Goal: Communication & Community: Answer question/provide support

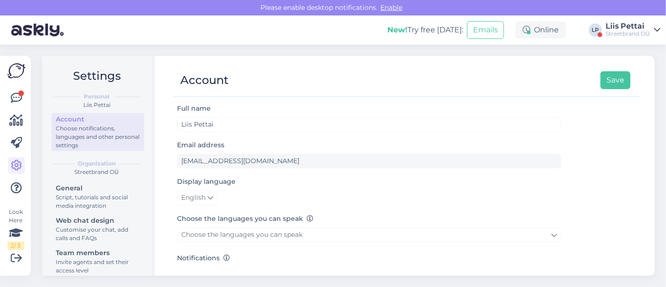
click at [26, 94] on div "Look Here 2 / 3 Get more Your checklist to get more value from Askly. Close Con…" at bounding box center [15, 166] width 31 height 220
click at [19, 97] on icon at bounding box center [16, 97] width 11 height 11
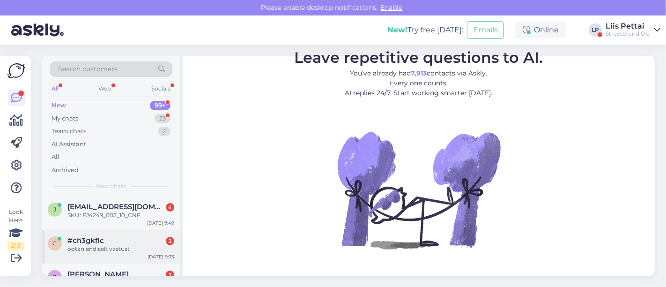
click at [87, 236] on span "#ch3gkflc" at bounding box center [85, 240] width 37 height 8
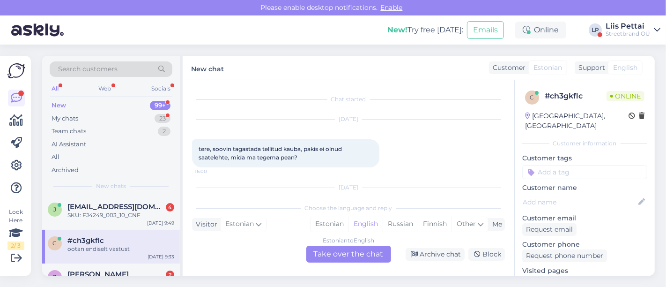
scroll to position [47, 0]
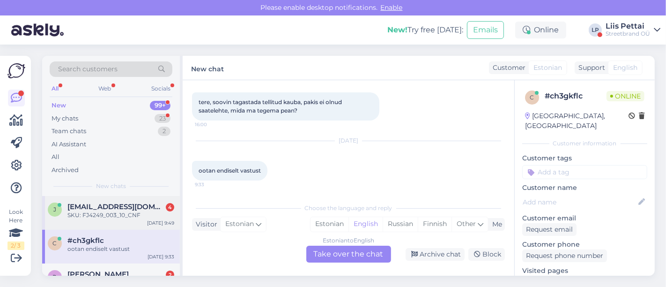
click at [132, 214] on div "SKU: FJ4249_003_10_CNF" at bounding box center [120, 215] width 107 height 8
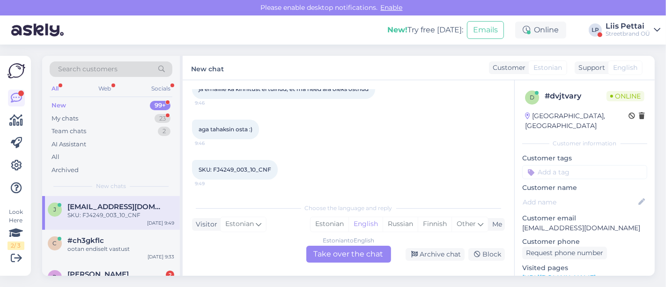
scroll to position [133, 0]
click at [332, 252] on div "Estonian to English Take over the chat" at bounding box center [348, 253] width 85 height 17
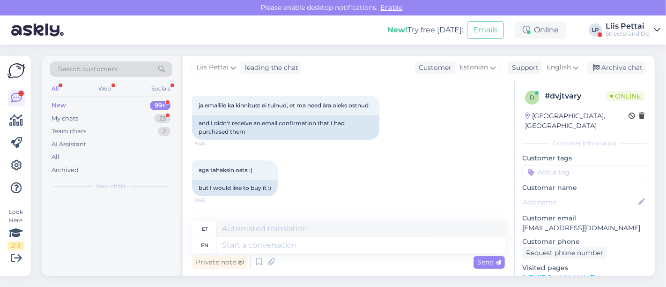
scroll to position [175, 0]
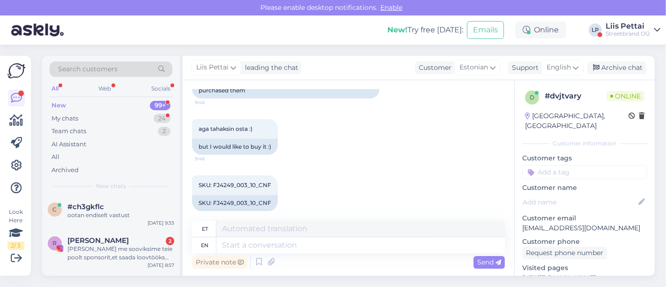
click at [313, 253] on div "Private note Send" at bounding box center [348, 262] width 313 height 18
click at [315, 247] on textarea at bounding box center [360, 245] width 288 height 16
type textarea "need tu"
type textarea "vajadus"
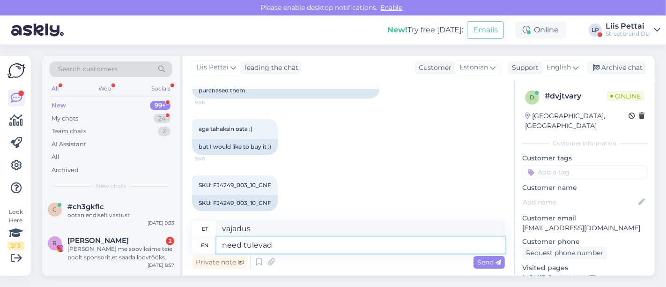
type textarea "need tulevad k"
type textarea "vajavad tulevaid"
type textarea "need tulevad kuskil tun"
type textarea "need tulevad kuskil"
type textarea "need tulevad kuskil tunni aja"
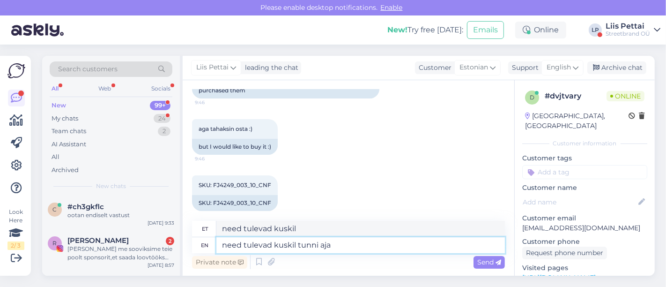
type textarea "need tulevad kuskil tunni"
type textarea "need tulevad kuskil tunni aja jo"
type textarea "need tulevad kuskil tunni aja"
type textarea "need tulevad kuskil tunni aja jooksul t"
type textarea "need tulevad kuskil tunni aja jooksul"
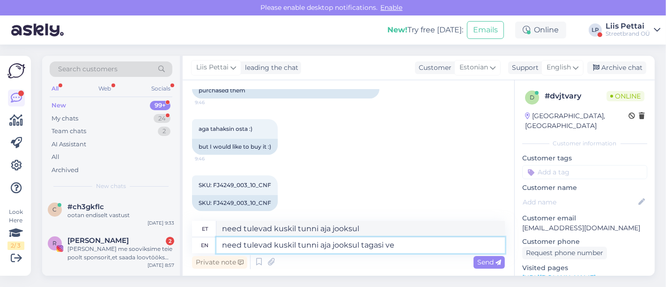
type textarea "need tulevad kuskil tunni aja jooksul tagasi vee"
type textarea "need tulevad kuskil tunni aja jooksul tagasi"
type textarea "need tulevad kuskil tunni aja jooksul tagasi veebi, ku"
type textarea "need tulevad kuskil tunni aja jooksul tagasi veebi,"
type textarea "need tulevad kuskil tunni aja jooksul tagasi veebi, k"
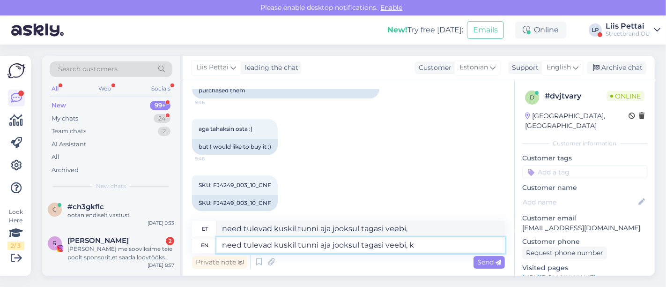
type textarea "need tulevad kuskil tunni aja jooksul tagasi veebi, kui"
type textarea "need tulevad kuskil tunni aja jooksul tagasi veebi,"
type textarea "need tulevad kuskil tunni aja jooksul tagasi veebi, läksid vei"
type textarea "need tulevad kuskil tunni aja jooksul tagasi veebi, läksid"
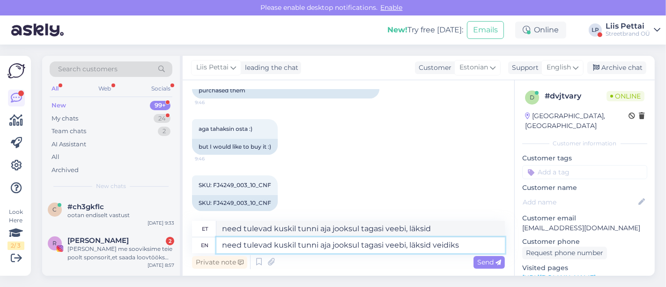
type textarea "need tulevad kuskil tunni aja jooksul tagasi veebi, läksid veidiks l"
type textarea "need tulevad kuskil tunni aja jooksul tagasi veebi, läksid veidiks"
type textarea "need tulevad kuskil tunni aja jooksul tagasi veebi, läksid veidiks lukku"
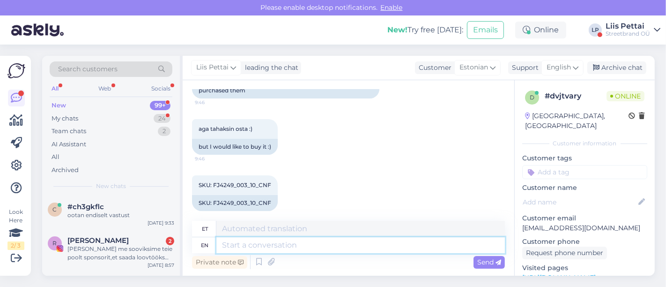
scroll to position [281, 0]
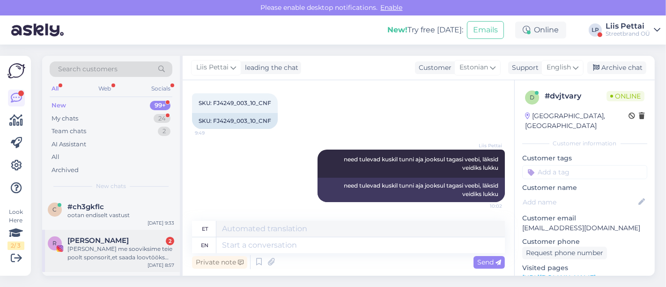
click at [116, 247] on div "[PERSON_NAME] me sooviksime teie poolt sponsorit,et saada loovtööks auhindu. Me…" at bounding box center [120, 252] width 107 height 17
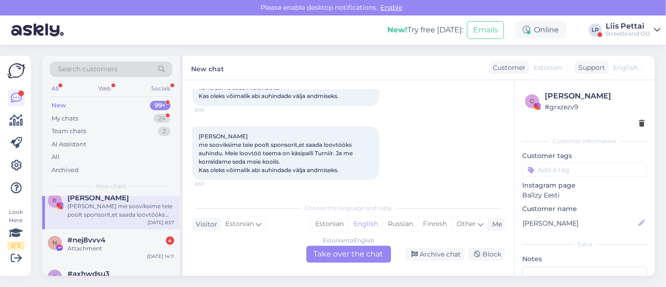
scroll to position [41, 0]
click at [116, 247] on div "Attachment" at bounding box center [120, 249] width 107 height 8
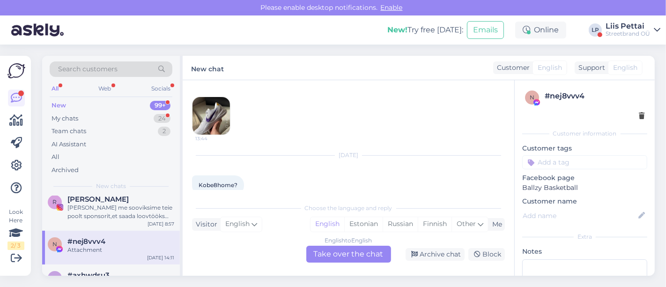
scroll to position [175, 0]
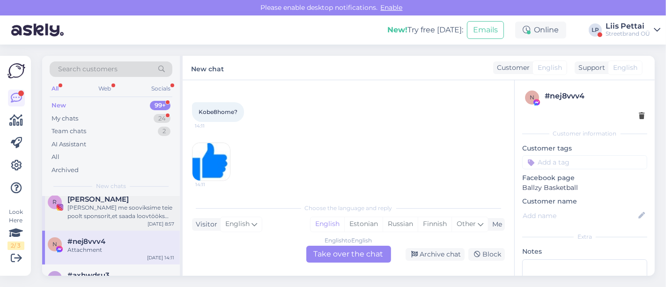
click at [141, 208] on div "[PERSON_NAME] me sooviksime teie poolt sponsorit,et saada loovtööks auhindu. Me…" at bounding box center [120, 211] width 107 height 17
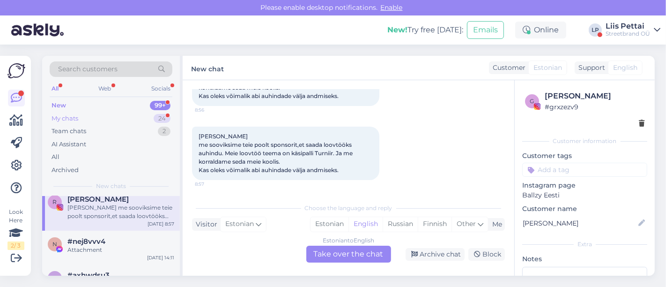
click at [107, 118] on div "My chats 24" at bounding box center [111, 118] width 123 height 13
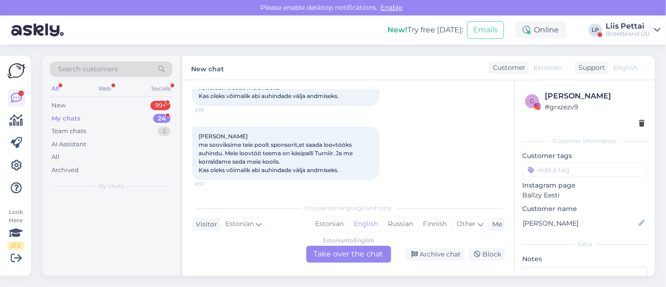
scroll to position [0, 0]
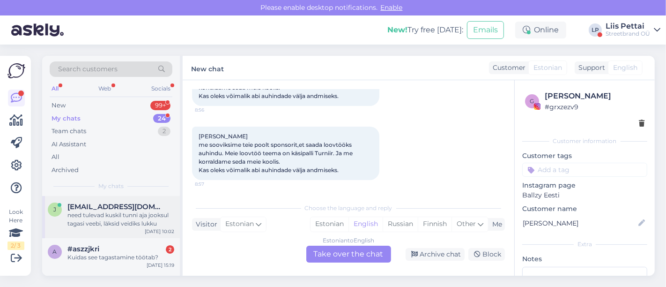
click at [104, 213] on div "need tulevad kuskil tunni aja jooksul tagasi veebi, läksid veidiks lukku" at bounding box center [120, 219] width 107 height 17
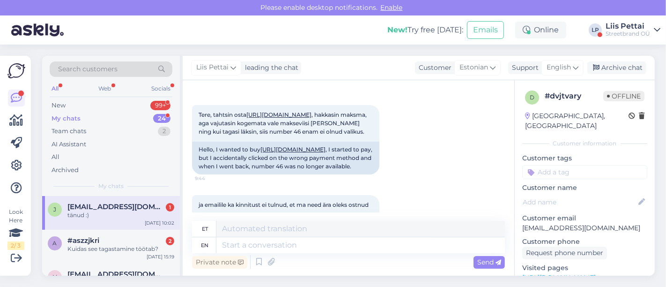
scroll to position [337, 0]
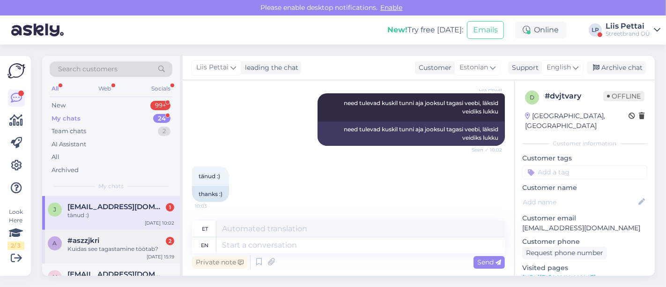
click at [104, 240] on div "#aszzjkri 2" at bounding box center [120, 240] width 107 height 8
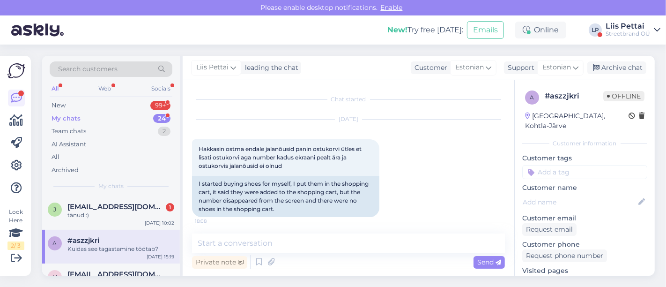
scroll to position [4434, 0]
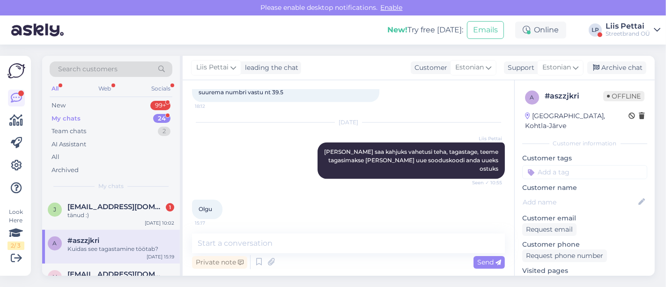
click at [361, 258] on div "Private note Send" at bounding box center [348, 262] width 313 height 18
click at [366, 243] on textarea at bounding box center [348, 243] width 313 height 20
click at [353, 248] on textarea "To enrich screen reader interactions, please activate Accessibility in Grammarl…" at bounding box center [348, 243] width 313 height 20
paste textarea "[URL][DOMAIN_NAME]"
type textarea "[URL][DOMAIN_NAME]"
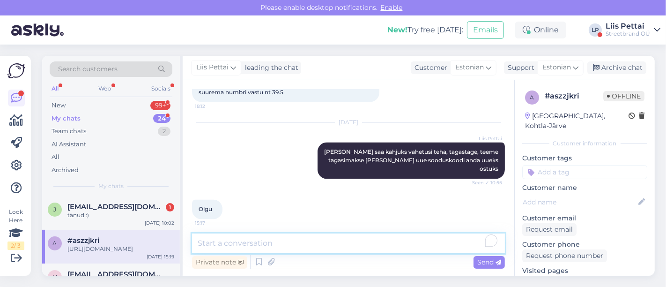
scroll to position [4494, 0]
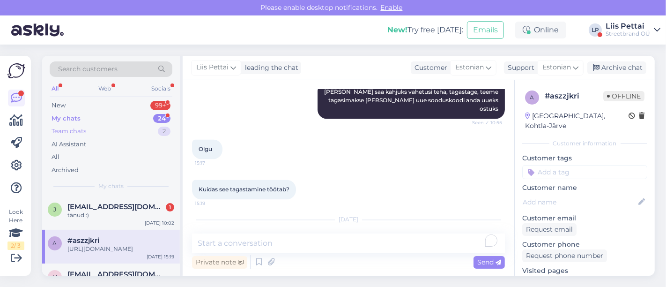
drag, startPoint x: 118, startPoint y: 217, endPoint x: 104, endPoint y: 133, distance: 85.0
click at [119, 217] on div "tänud :)" at bounding box center [120, 215] width 107 height 8
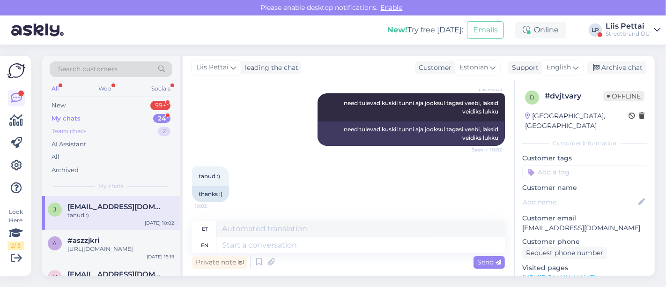
scroll to position [331, 0]
click at [96, 99] on div "New 99+" at bounding box center [111, 105] width 123 height 13
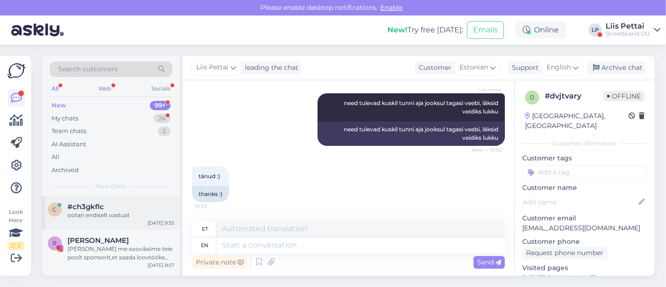
click at [93, 226] on div "c #ch3gkflc ootan endiselt vastust Sep 19 9:33" at bounding box center [111, 213] width 138 height 34
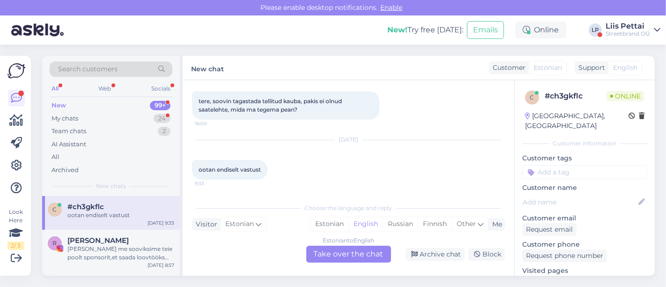
scroll to position [47, 0]
click at [350, 252] on div "Estonian to English Take over the chat" at bounding box center [348, 253] width 85 height 17
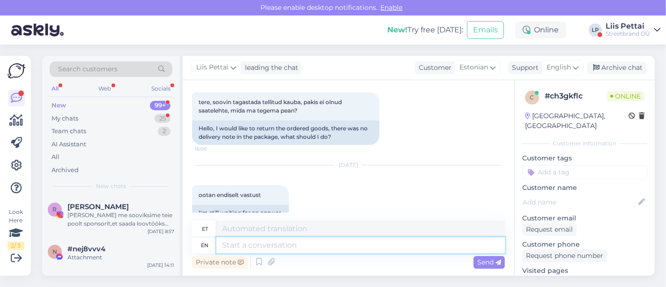
click at [328, 242] on textarea at bounding box center [360, 245] width 288 height 16
paste textarea "[URL][DOMAIN_NAME]"
type textarea "[URL][DOMAIN_NAME]"
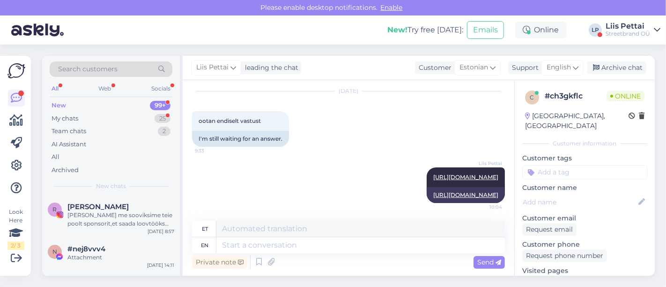
click at [213, 184] on div "Liis Pettai https://ballzy.eu/et/shopping-help#returning 10:04 https://ballzy.e…" at bounding box center [348, 185] width 313 height 56
click at [147, 222] on div "[PERSON_NAME] me sooviksime teie poolt sponsorit,et saada loovtööks auhindu. Me…" at bounding box center [120, 219] width 107 height 17
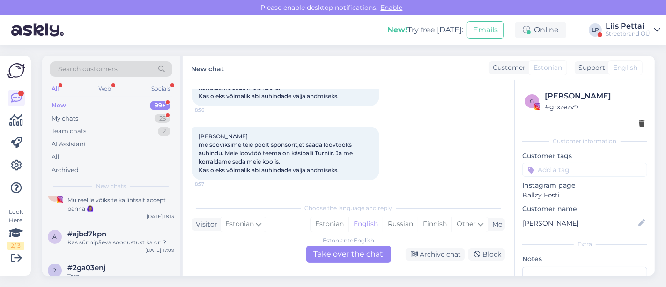
scroll to position [146, 0]
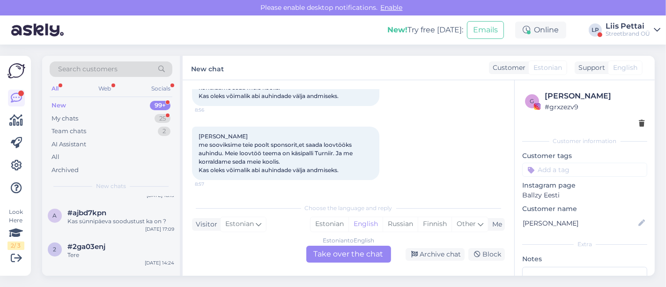
click at [638, 30] on div "Streetbrand OÜ" at bounding box center [627, 33] width 44 height 7
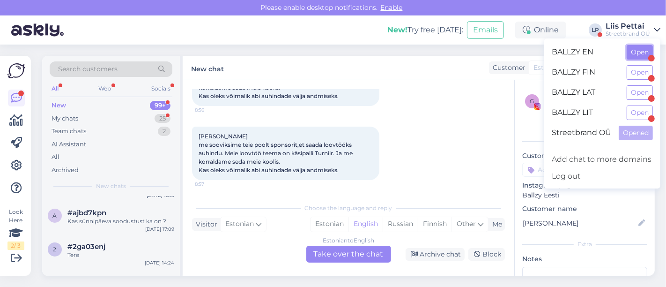
click at [634, 55] on button "Open" at bounding box center [639, 52] width 26 height 15
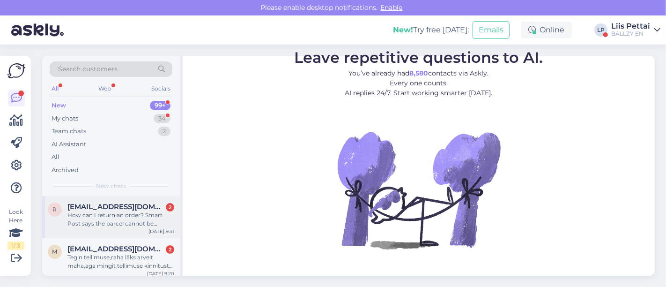
click at [125, 230] on div "r rylik7@gmail.com 2 How can I return an order? Smart Post says the parcel cann…" at bounding box center [111, 217] width 138 height 42
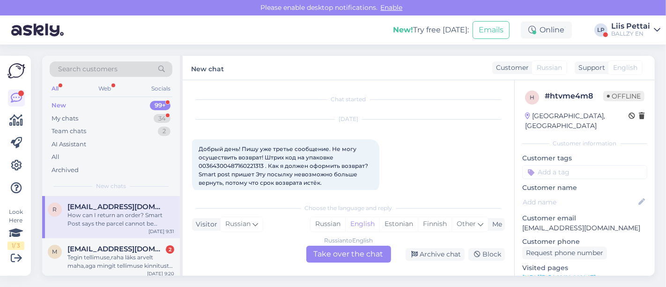
scroll to position [148, 0]
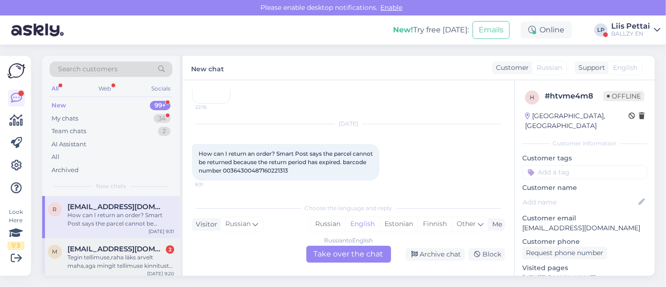
click at [110, 245] on span "[EMAIL_ADDRESS][DOMAIN_NAME]" at bounding box center [115, 248] width 97 height 8
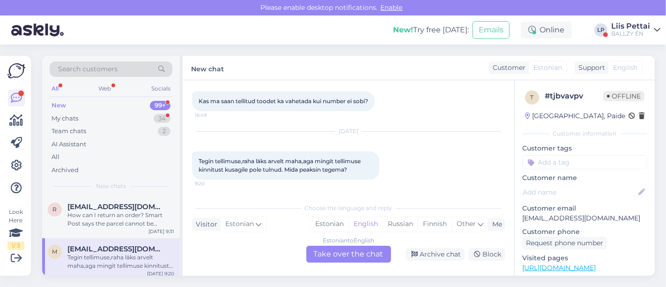
scroll to position [47, 0]
drag, startPoint x: 635, startPoint y: 214, endPoint x: 520, endPoint y: 213, distance: 114.7
click at [520, 213] on div "t # tjbvavpv Offline Estonia, Paide Customer information Customer tags Customer…" at bounding box center [585, 272] width 140 height 385
copy p "[EMAIL_ADDRESS][DOMAIN_NAME]"
click at [323, 257] on div "Estonian to English Take over the chat" at bounding box center [348, 253] width 85 height 17
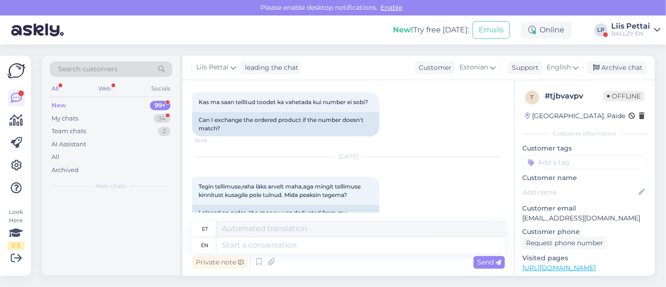
click at [309, 256] on div "Private note Send" at bounding box center [348, 262] width 313 height 18
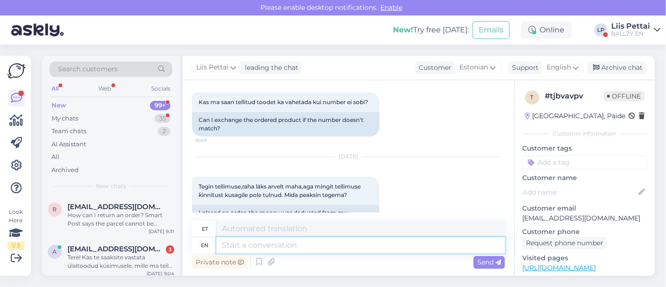
click at [309, 246] on textarea at bounding box center [360, 245] width 288 height 16
type textarea "Tere, kas"
type textarea "Tere,"
type textarea "Tere, kas te"
type textarea "Tere, kas"
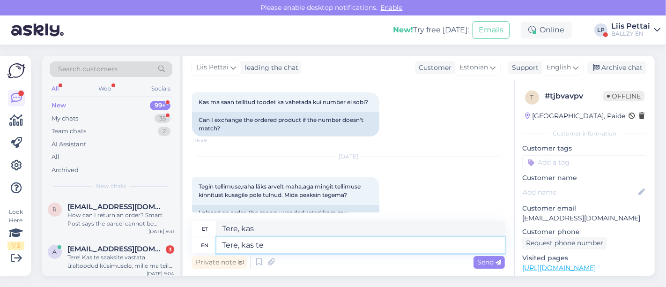
type textarea "Tere, kas te s"
type textarea "Tere, kas te"
type textarea "Tere, kas te spami va"
type textarea "Tere, kas te rämpspostitate"
type textarea "Tere, kas te spami vaatasite"
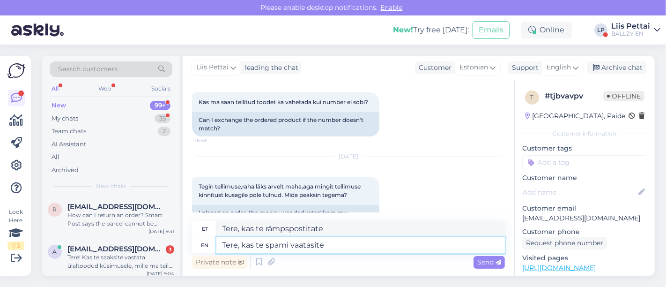
type textarea "Tere, kui te spami vaatate"
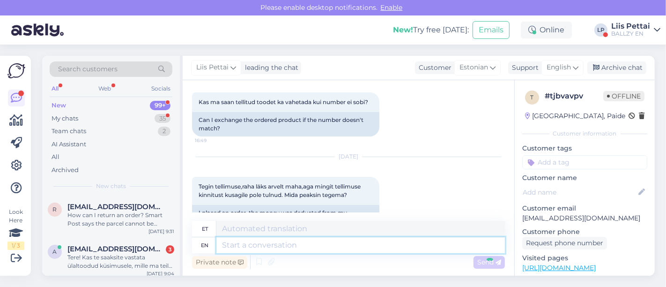
scroll to position [138, 0]
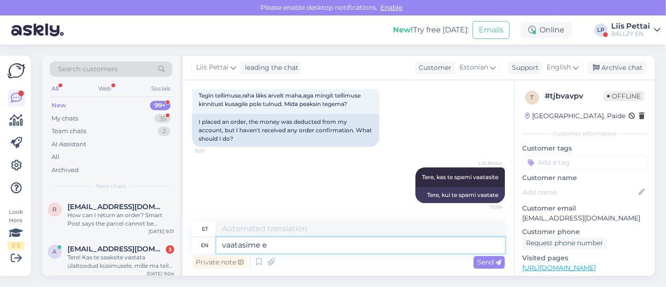
type textarea "vaatasime et"
type textarea "vaatasime"
type textarea "vaatasime et"
type textarea "vaatasime et teil emai"
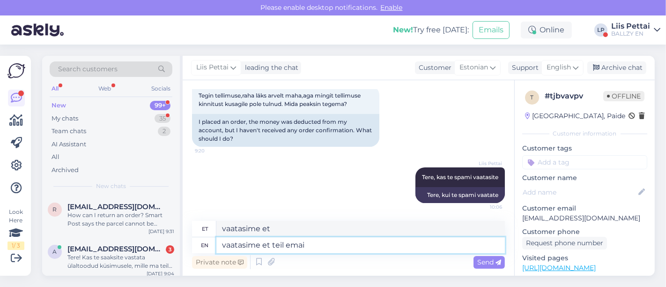
type textarea "vaatasime ja teil"
type textarea "vaatasime et teil email on"
type textarea "vaata ja saada e-kiri"
type textarea "vaatasime et teil email on i"
type textarea "vaatame ja saadame teile e-kirja"
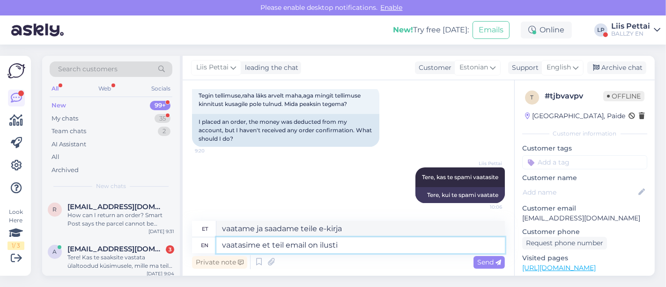
type textarea "vaatasime et teil email on ilusti õ"
type textarea "vaatasime et teil email on ilusti"
type textarea "vaatasime et teil email on"
type textarea "vaatame ja saadame teile e-kirja"
type textarea "vaatasime et teil email on õigesti kirjutat"
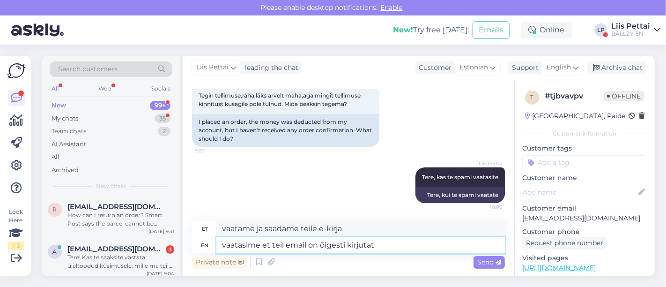
type textarea "vaatasime et teil email on õigesti"
type textarea "vaatasime et teil email on õigesti kirjutatud tel"
type textarea "vaatasime et teil email on õigesti kirjutatud"
type textarea "vaatasime et teil email on õigesti kirjutatud tellimusse, see"
type textarea "vaatasime et teil email on õigesti kirjutatud tellimus,"
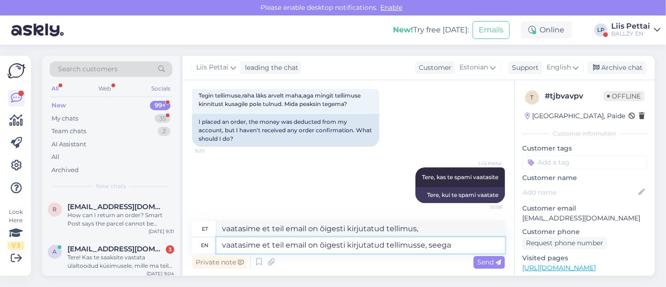
type textarea "vaatasime et teil email on õigesti kirjutatud tellimusse, seega"
type textarea "vaatasime et teil email on õigesti kirjutatud tellimusse, nii"
type textarea "vaatasime et teil email on õigesti kirjutatud tellimusse, seega meil i"
type textarea "vaatasime et teil email on õigesti kirjutatud tellimusse, nii meil"
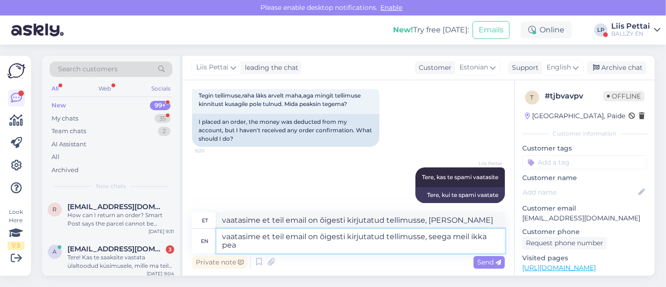
type textarea "vaatasime et teil email on õigesti kirjutatud tellimusse, seega meil ikka peab"
type textarea "vaatasime et teil email on õigesti kirjutatud tellimusse, nii meil ikka"
type textarea "vaatasime et teil email on õigesti kirjutatud tellimusse, seega meil ikka peab …"
type textarea "vaatasime et teil email on õigesti kirjutatud tellimusse, nii meil ikka peab"
type textarea "vaatasime et teil email on õigesti kirjutatud tellimusse, seega meil ikka peab …"
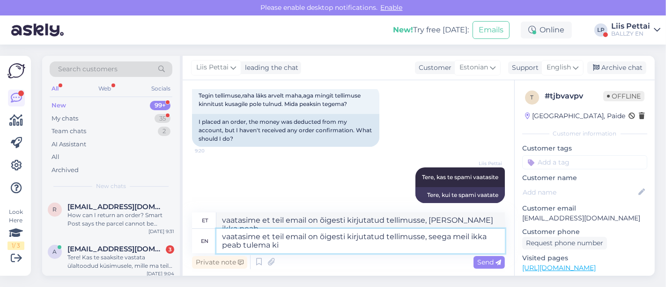
type textarea "vaatasime et teil email on õigesti kirjutatud tellimusse, nii meil ikka peab tu…"
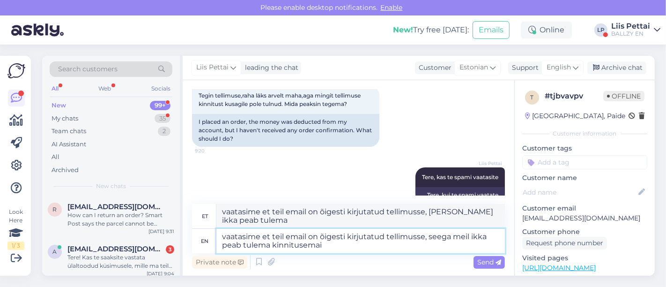
type textarea "vaatasime et teil email on õigesti kirjutatud tellimusse, seega meil ikka peab …"
type textarea "vaatasime et teil email on õigesti kirjutatud tellimus, nii et meil ikka peab t…"
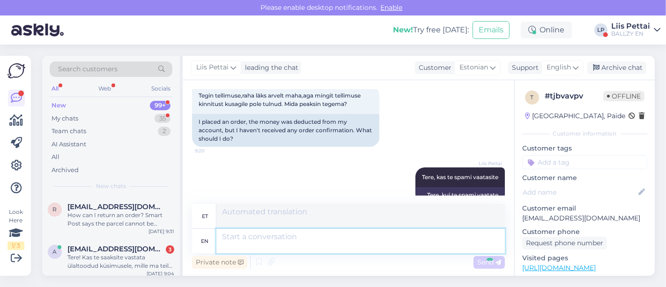
scroll to position [211, 0]
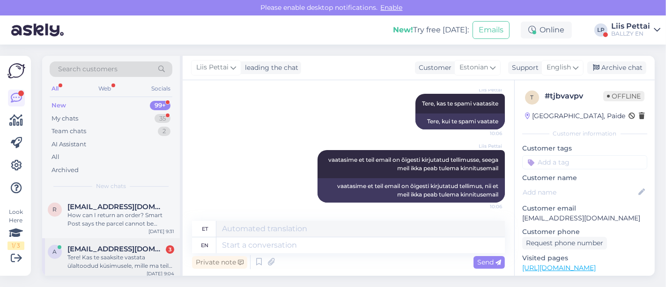
click at [139, 248] on span "[EMAIL_ADDRESS][DOMAIN_NAME]" at bounding box center [115, 248] width 97 height 8
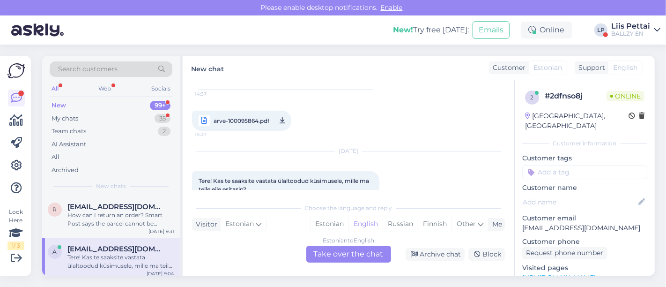
scroll to position [204, 0]
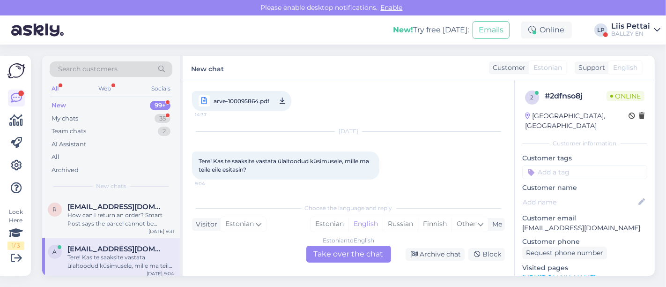
click at [368, 256] on div "Estonian to English Take over the chat" at bounding box center [348, 253] width 85 height 17
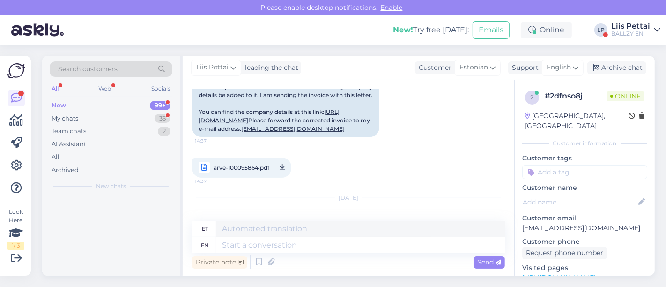
scroll to position [320, 0]
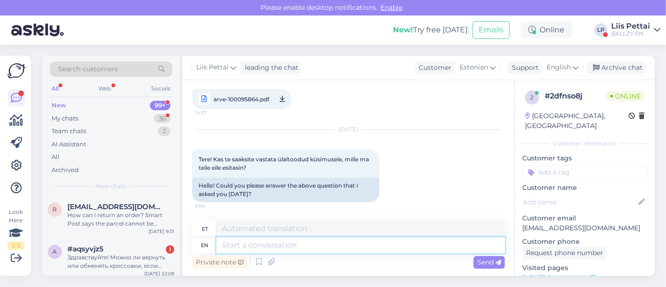
click at [369, 250] on textarea at bounding box center [360, 245] width 288 height 16
type textarea "Tere, me"
type textarea "Tere,"
type textarea "Tere, me ei"
type textarea "Tere, mina"
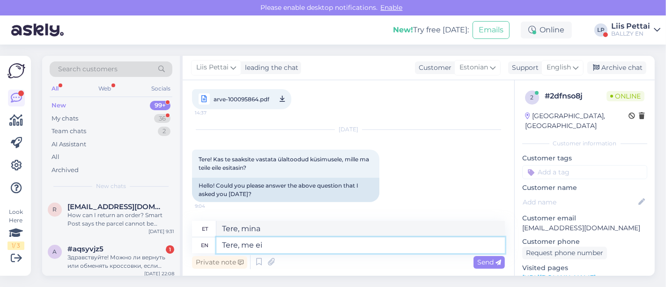
type textarea "Tere, me ei s"
type textarea "Tere, mina ei"
type textarea "Tere, me ei saa"
type textarea "Tere, me ei saa rekvisiite l"
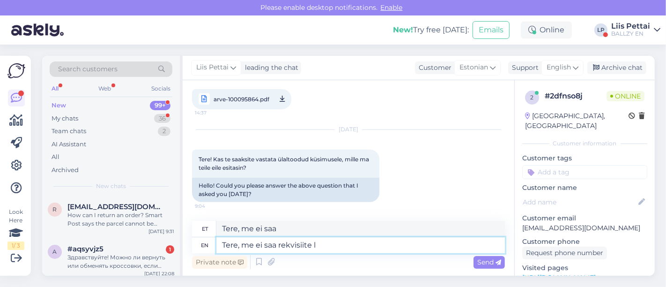
type textarea "Tere, me ei saa rekvisiiti"
type textarea "Tere, me ei saa rekvisiite lisada, saa"
type textarea "Tere, me ei saa rekvisiite lisada,"
type textarea "Tere, me ei saa rekvisiite lisada, saame"
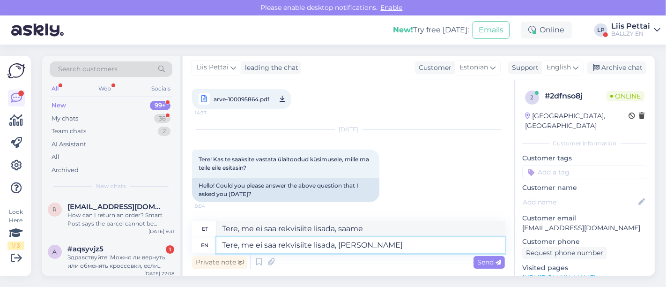
type textarea "Tere, me ei saa rekvisiite lisada, saame arvel"
type textarea "Tere, me ei saa rekvisiite lisada, saame arvel ära muu"
type textarea "Tere, me ei saa rekvisiite lisada, saame arvel ära"
type textarea "Tere, me ei saa rekvisiite lisada, saame arvel ära muuta ainu"
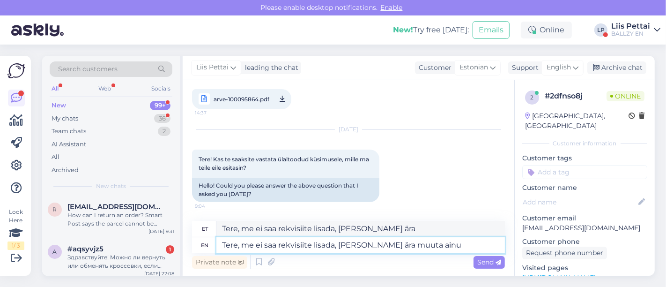
type textarea "Tere, me ei saa rekvisiite lisada, saame arvel ära muuta"
type textarea "Tere, me ei saa rekvisiite lisada, saame arvel ära muuta ainult o"
type textarea "Tere, me ei saa rekvisiite lisada, saame arvel ära muuta ainult"
type textarea "Tere, me ei saa rekvisiite lisada, saame arvel ära muuta ainult ostja n"
type textarea "Tere, me ei saa rekvisiite lisada, saame arvel ära muuta ainult ostja"
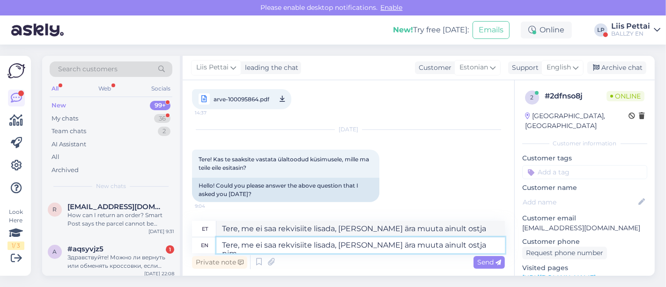
type textarea "Tere, me ei saa rekvisiite lisada, [PERSON_NAME] ära muuta ainult ostja nime"
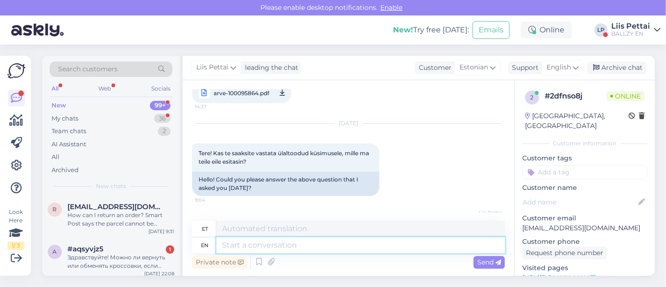
scroll to position [249, 0]
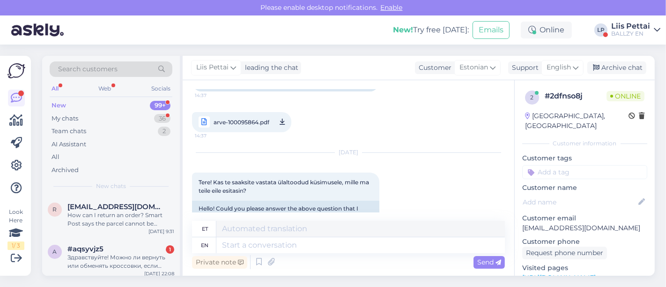
click at [244, 78] on link "https://ariregister.rik.ee/est/company/16417050/FastTrans--Logistics-O%C3%9C" at bounding box center [268, 70] width 141 height 15
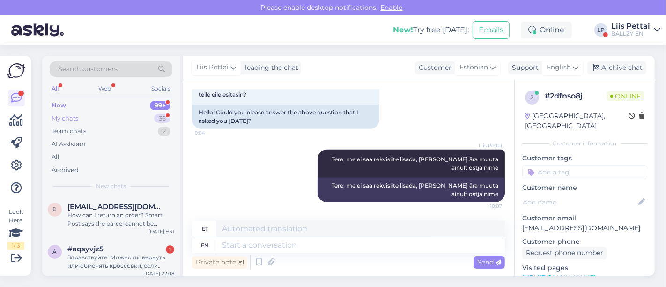
click at [79, 122] on div "My chats 36" at bounding box center [111, 118] width 123 height 13
click at [97, 109] on div "New 99+" at bounding box center [111, 105] width 123 height 13
click at [84, 258] on div "Здравствуйте! Можно ли вернуть или обменять кроссовки, если спустя 4 месяцев по…" at bounding box center [120, 261] width 107 height 17
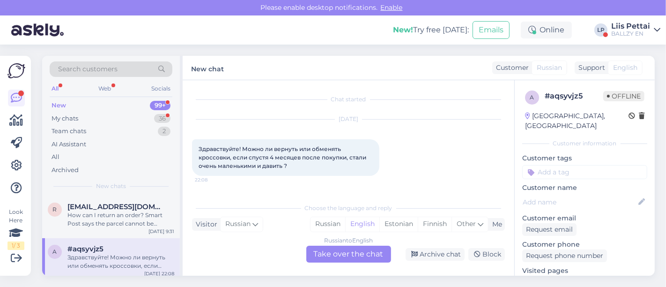
scroll to position [0, 0]
click at [333, 255] on div "Russian to English Take over the chat" at bounding box center [348, 253] width 85 height 17
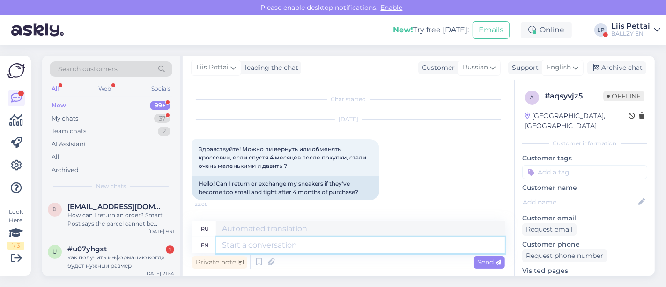
click at [326, 250] on textarea at bounding box center [360, 245] width 288 height 16
type textarea "Hello, s"
type textarea "Привет,"
type textarea "Hello, sorry r"
type textarea "Привет, извини."
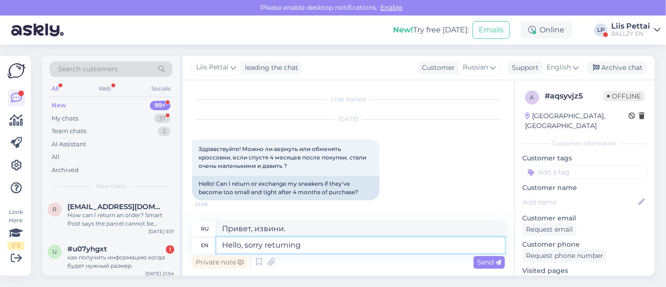
type textarea "Hello, sorry returning"
type textarea "Здравствуйте, извините за возвращение."
type textarea "Hello, sorry returning is"
type textarea "Здравствуйте, извините, что возвращение"
type textarea "Hello, sorry returning is 30 da"
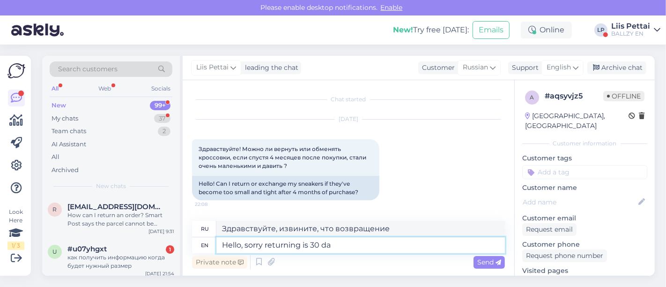
type textarea "Здравствуйте, извините, возврат 30"
type textarea "Hello, sorry returning is 30 days"
type textarea "Здравствуйте, извините, срок возврата 30 дней."
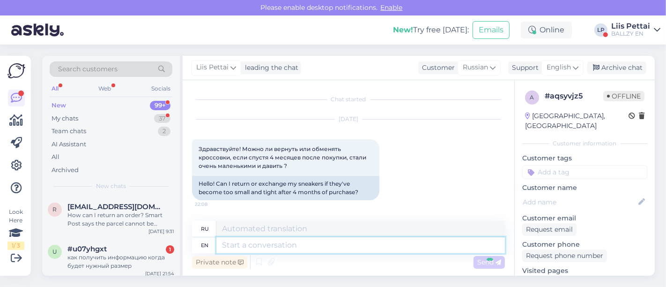
scroll to position [74, 0]
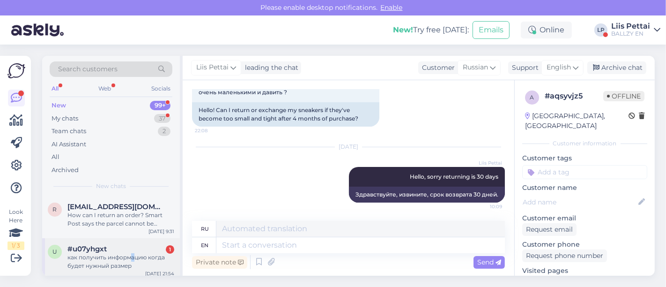
click at [131, 257] on div "как получить информацию когда будет нужный размер" at bounding box center [120, 261] width 107 height 17
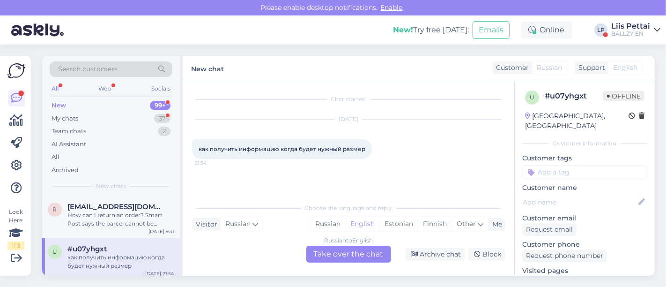
click at [337, 257] on div "Russian to English Take over the chat" at bounding box center [348, 253] width 85 height 17
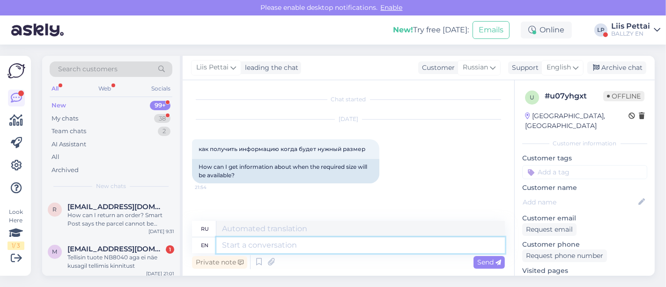
click at [316, 249] on textarea at bounding box center [360, 245] width 288 height 16
click at [412, 248] on textarea at bounding box center [360, 245] width 288 height 16
type textarea "we dont"
type textarea "мы"
type textarea "we dont h"
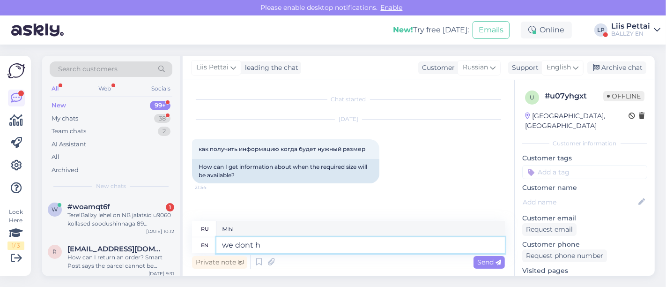
type textarea "мы не"
type textarea "we dont have the"
type textarea "у нас нет"
type textarea "we dont have thes d"
type textarea "у нас их нет"
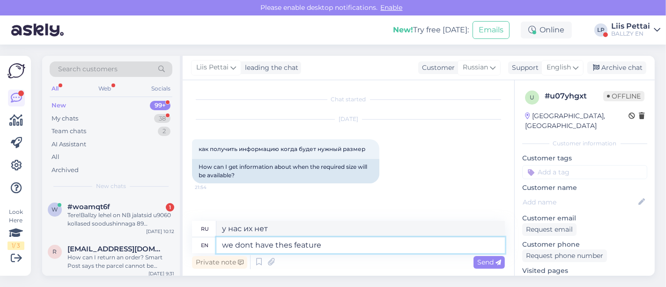
type textarea "we dont have thes feature w"
type textarea "у нас нет этой функции"
type textarea "we dont have thes feature right now"
type textarea "у нас нет этой функции прямо"
type textarea "we dont have thes feature right now,"
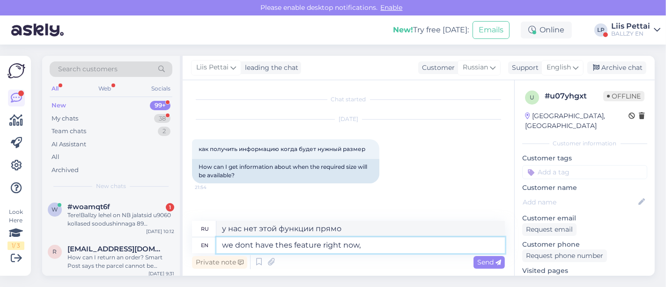
type textarea "У нас сейчас нет этой функции,"
type textarea "we dont have thes feature right now, but we"
type textarea "У нас сейчас нет этой функции, но"
type textarea "we dont have thes feature right now, but we wil"
type textarea "У нас сейчас нет этой функции, но мы"
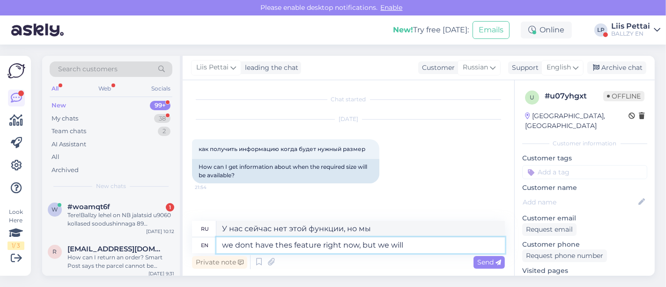
type textarea "we dont have thes feature right now, but we will"
type textarea "У нас сейчас нет этой функции, но мы ее добавим."
type textarea "we dont have thes feature right now, but we will put i"
type textarea "У нас сейчас нет этой функции, но мы добавим"
type textarea "we dont have thes feature right now, but we will put it on"
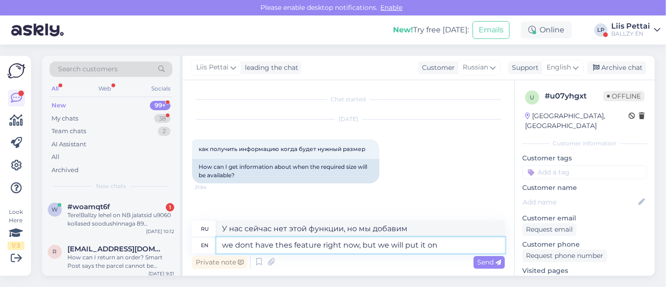
type textarea "У нас сейчас нет этой функции, но мы ее добавим"
type textarea "we dont have thes feature right now, but we will put it on webstore, t"
type textarea "У нас сейчас нет этой функции, но мы разместим ее в интернет-магазине,"
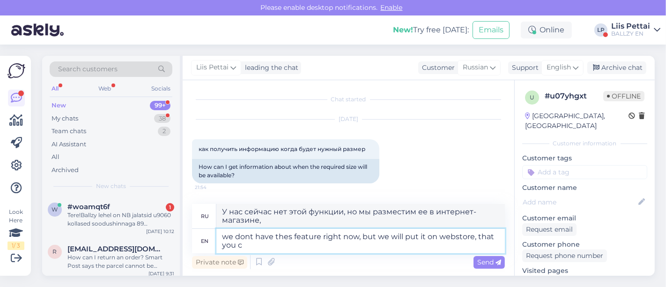
type textarea "we dont have thes feature right now, but we will put it on webstore, that you ca"
type textarea "У нас сейчас нет этой функции, но мы разместим ее в интернет-магазине, чтобы вы…"
type textarea "we dont have thes feature right now, but we will put it on webstore, that you c…"
type textarea "У нас сейчас нет этой функции, но мы разместим ее в интернет-магазине, где вы с…"
type textarea "we dont have thes feature right now, but we will put it on webstore, that you c…"
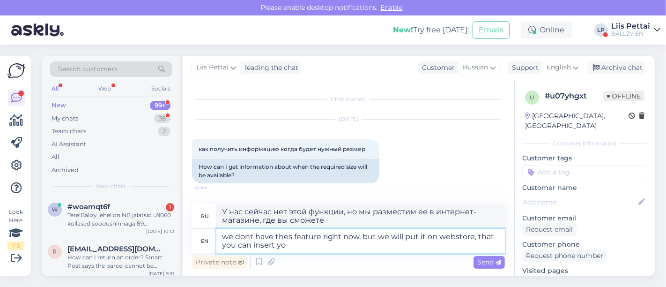
type textarea "У нас сейчас нет этой функции, но мы разместим ее в интернет-магазине, где вы с…"
type textarea "we dont have thes feature right now, but we will put it on webstore, that you c…"
type textarea "У нас сейчас нет этой функции, но мы разместим ее в интернет-магазине, где вы с…"
type textarea "we dont have thes feature right now, but we will put it on webstore, that you c…"
type textarea "В данный момент у нас нет этой функции, но мы разместим ее в интернет-магазине,…"
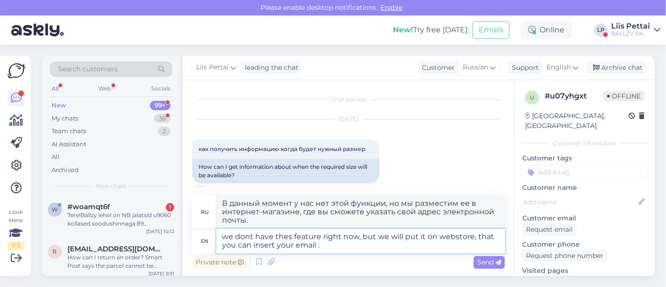
type textarea "we dont have thes feature right now, but we will put it on webstore, that you c…"
type textarea "Сейчас у нас нет этой функции, но мы добавим ее в интернет-магазин, где вы смож…"
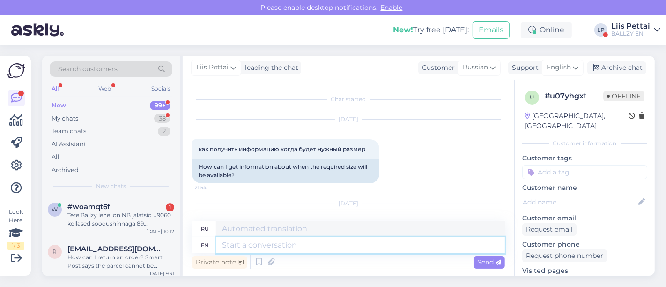
scroll to position [81, 0]
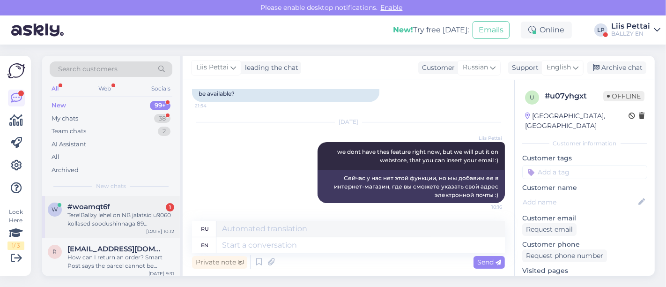
click at [152, 206] on div "#woamqt6f 1" at bounding box center [120, 206] width 107 height 8
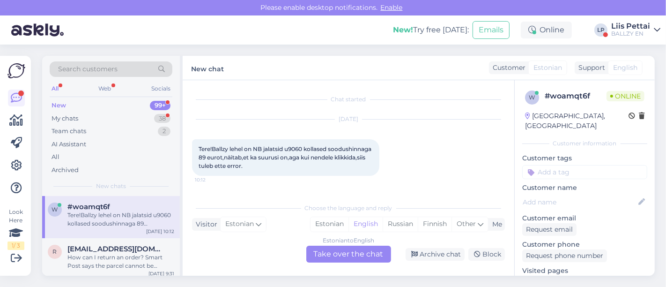
scroll to position [0, 0]
click at [352, 254] on div "Estonian to English Take over the chat" at bounding box center [348, 253] width 85 height 17
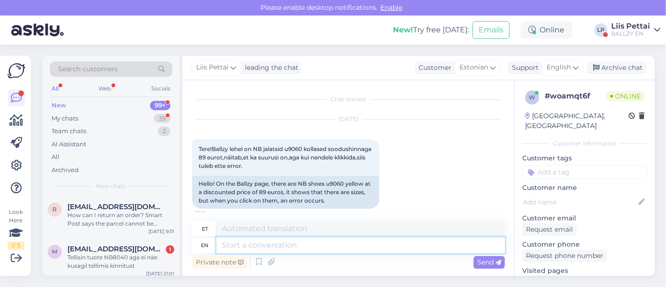
click at [349, 252] on textarea at bounding box center [360, 245] width 288 height 16
click at [570, 276] on link "[URL][DOMAIN_NAME]" at bounding box center [559, 280] width 74 height 8
click at [253, 243] on textarea at bounding box center [360, 245] width 288 height 16
type textarea "kohe teg"
type textarea "kohe"
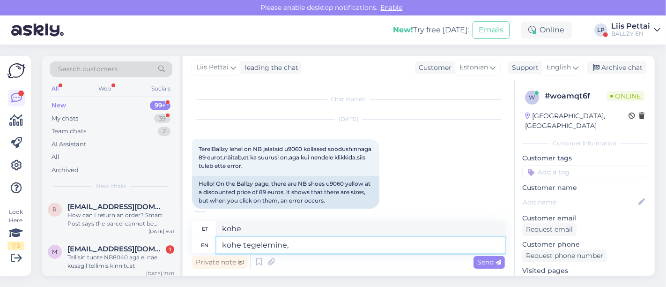
type textarea "kohe tegelemine,"
type textarea "kohe tegemine,"
type textarea "kohe tegeleme"
type textarea "kohe tegeleme,t u"
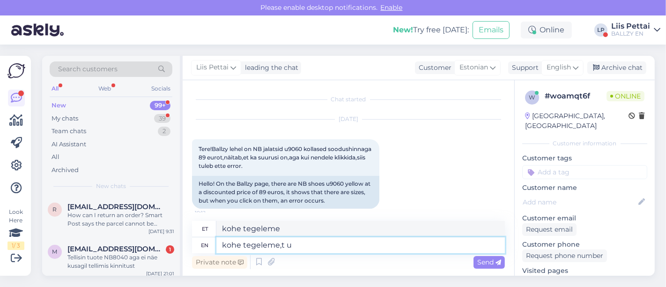
type textarea "kohe tegeleme,t"
type textarea "kohe tegeleme,t undub"
type textarea "kohe tegeleme,"
type textarea "kohe tegeleme,t"
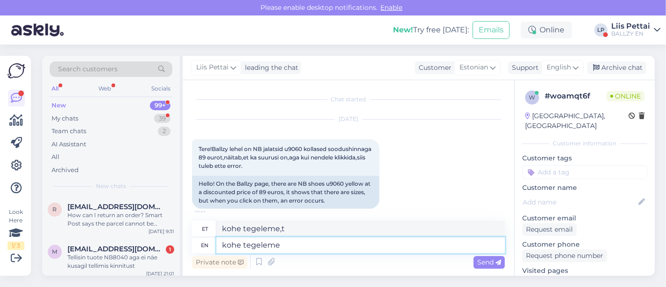
type textarea "kohe tegeleme :"
type textarea "kohe tegeleme"
type textarea "kohe tegeleme :)"
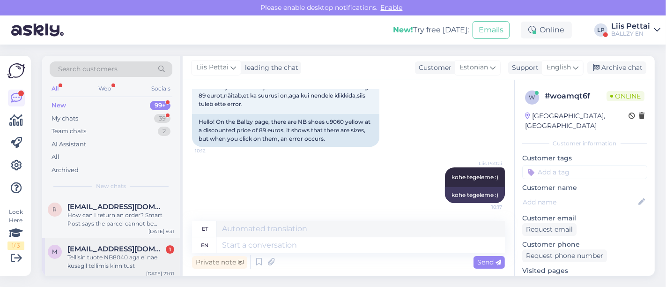
click at [124, 253] on div "Tellisin tuote NB8040 aga ei näe kusagil tellimis kinnitust" at bounding box center [120, 261] width 107 height 17
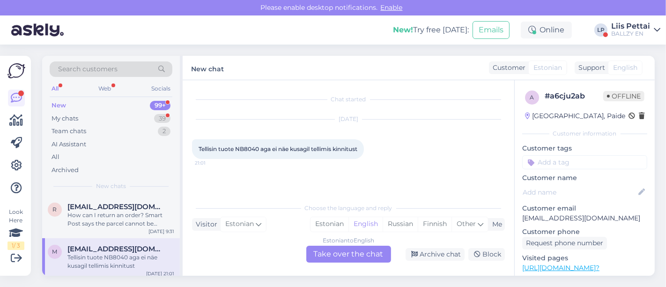
scroll to position [0, 0]
click at [82, 117] on div "My chats 39" at bounding box center [111, 118] width 123 height 13
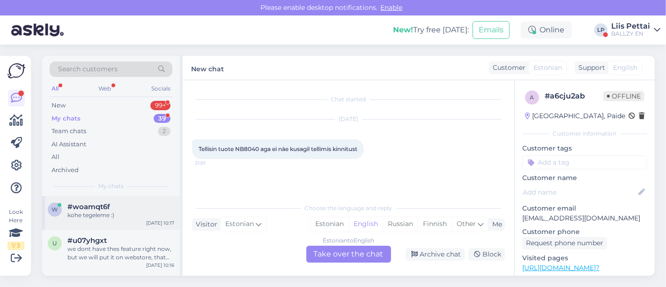
click at [88, 213] on div "kohe tegeleme :)" at bounding box center [120, 215] width 107 height 8
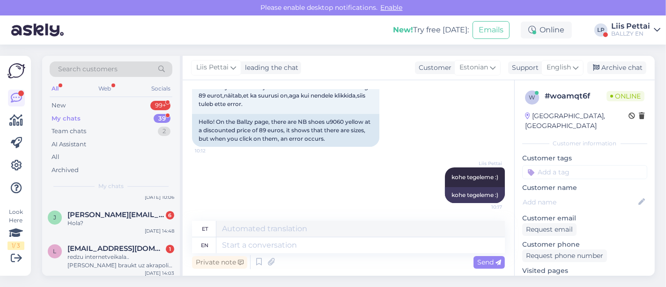
scroll to position [187, 0]
click at [88, 213] on span "[PERSON_NAME][EMAIL_ADDRESS][DOMAIN_NAME]" at bounding box center [115, 213] width 97 height 8
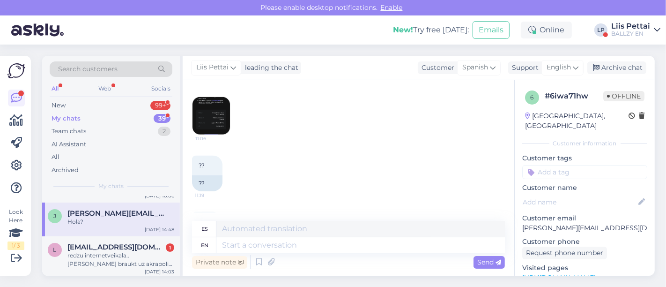
scroll to position [597, 0]
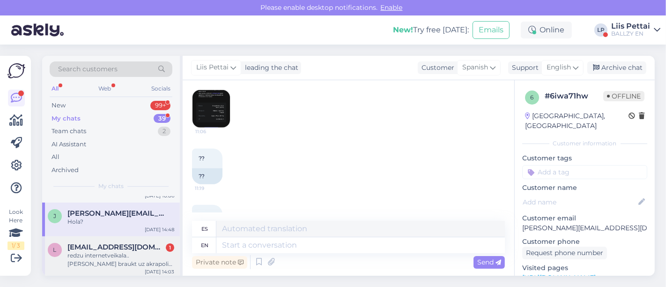
click at [107, 244] on span "[EMAIL_ADDRESS][DOMAIN_NAME]" at bounding box center [115, 247] width 97 height 8
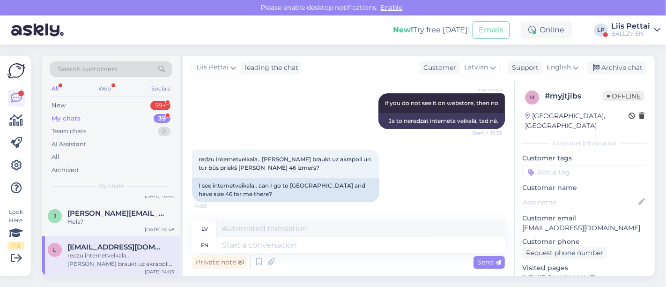
scroll to position [135, 0]
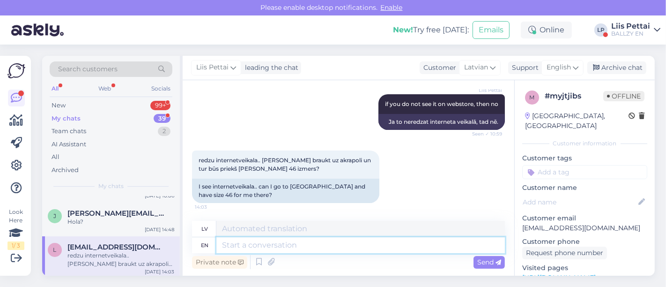
click at [255, 241] on textarea at bounding box center [360, 245] width 288 height 16
click at [391, 248] on textarea at bounding box center [360, 245] width 288 height 16
click at [416, 243] on textarea at bounding box center [360, 245] width 288 height 16
type textarea "yes i"
type textarea "jā"
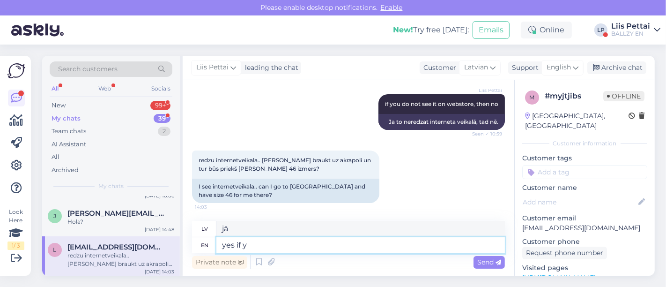
type textarea "yes if yo"
type textarea "jā, ja"
type textarea "yes if you c"
type textarea "jā, ja tu"
type textarea "yes if you can g"
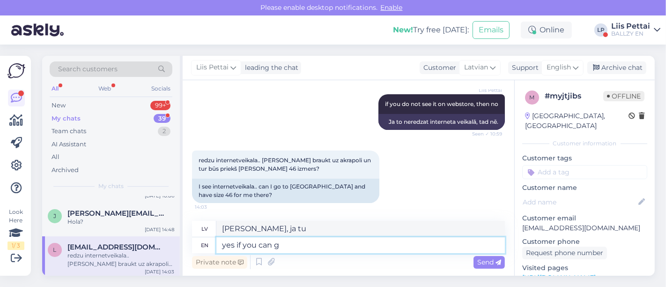
type textarea "jā, ja vari"
type textarea "yes if you can go t"
type textarea "jā, ja vari iet"
type textarea "yes if you c"
type textarea "jā, ja vari iet, tad"
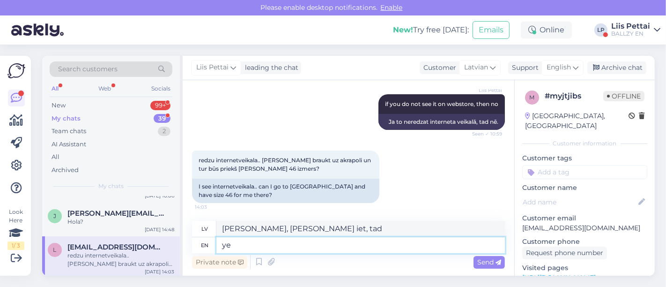
type textarea "y"
type textarea "jā, ja vari iet, tad"
type textarea "w"
type textarea "latvian and"
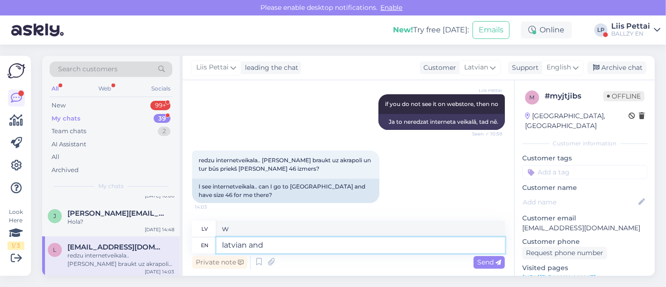
type textarea "latviešu"
type textarea "latvian and"
type textarea "latviešu un"
click at [646, 32] on div "BALLZY EN" at bounding box center [630, 33] width 39 height 7
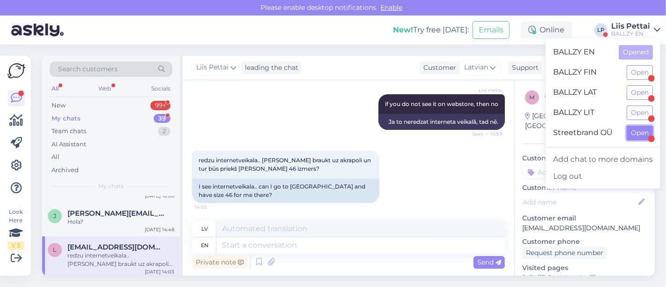
click at [641, 130] on button "Open" at bounding box center [639, 132] width 26 height 15
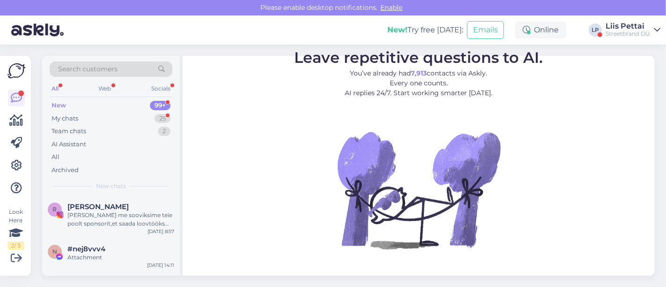
click at [108, 109] on div "New 99+" at bounding box center [111, 105] width 123 height 13
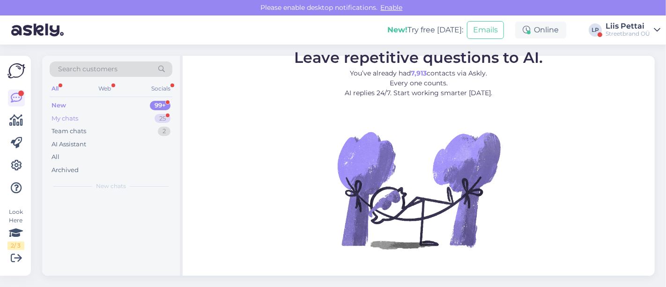
click at [104, 116] on div "My chats 25" at bounding box center [111, 118] width 123 height 13
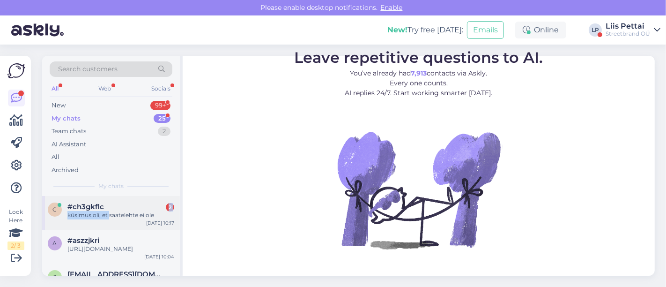
click at [109, 211] on div "#ch3gkflc 2 küsimus oli, et saatelehte ei ole" at bounding box center [120, 210] width 107 height 17
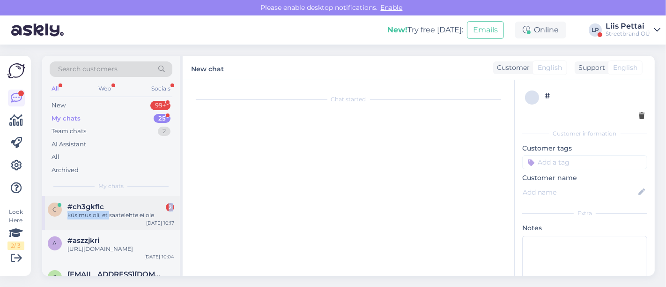
scroll to position [233, 0]
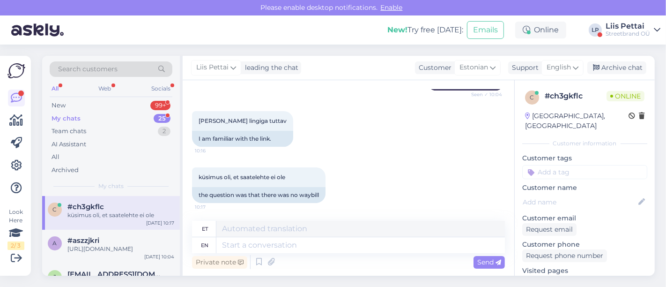
click at [314, 261] on div "Private note Send" at bounding box center [348, 262] width 313 height 18
click at [316, 248] on textarea at bounding box center [360, 245] width 288 height 16
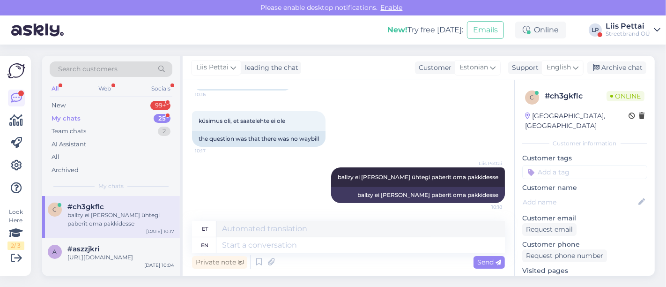
click at [105, 225] on div "ballzy ei [PERSON_NAME] ühtegi paberit oma pakkidesse" at bounding box center [120, 219] width 107 height 17
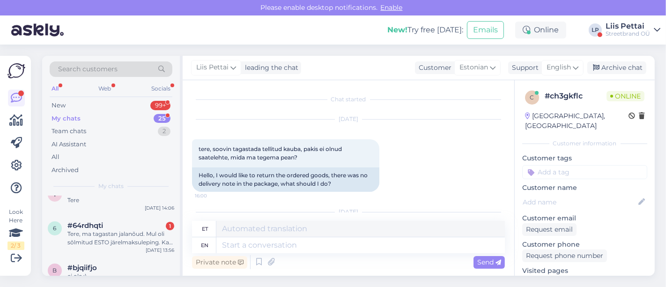
scroll to position [146, 0]
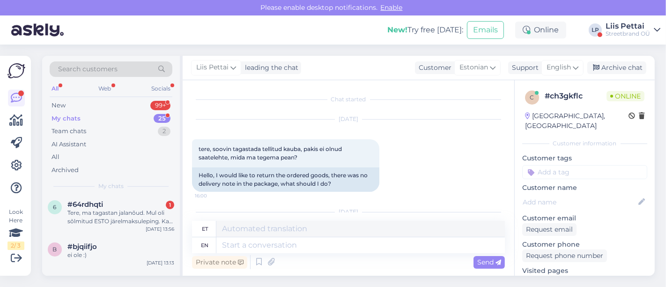
click at [105, 225] on div "Tere, ma tagastan jalanõud. Mul oli sõlmitud ESTO järelmaksuleping. Kas pean ES…" at bounding box center [120, 216] width 107 height 17
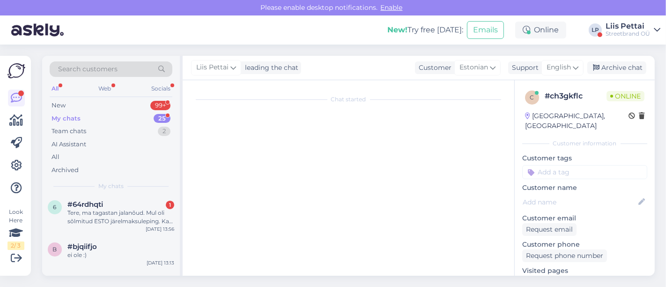
scroll to position [543, 0]
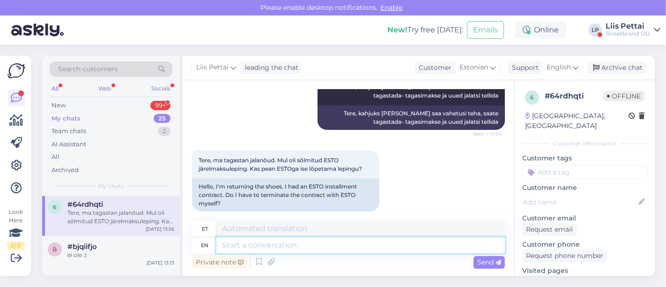
click at [412, 242] on textarea at bounding box center [360, 245] width 288 height 16
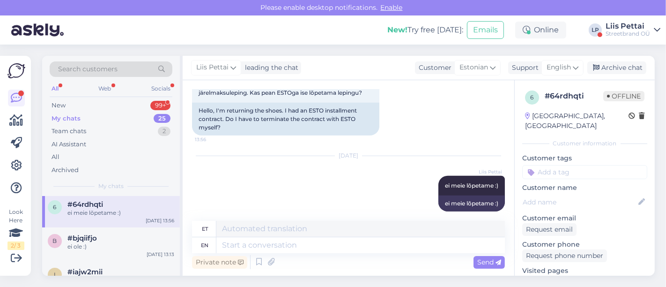
click at [81, 208] on span "#64rdhqti" at bounding box center [85, 204] width 36 height 8
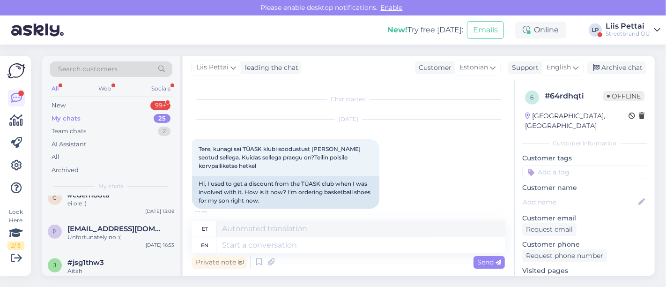
scroll to position [437, 0]
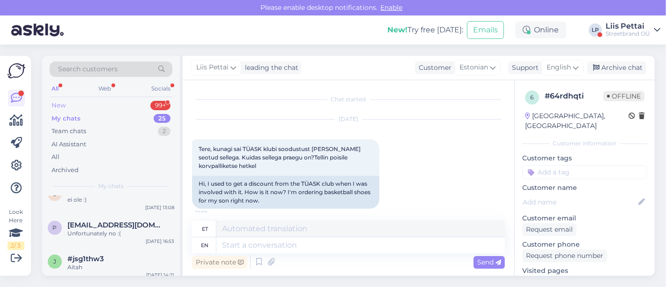
click at [74, 106] on div "New 99+" at bounding box center [111, 105] width 123 height 13
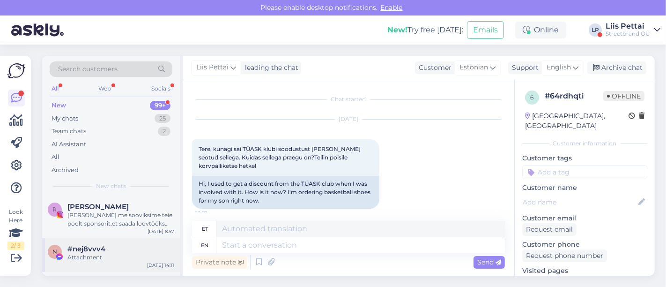
click at [88, 255] on div "Attachment" at bounding box center [120, 257] width 107 height 8
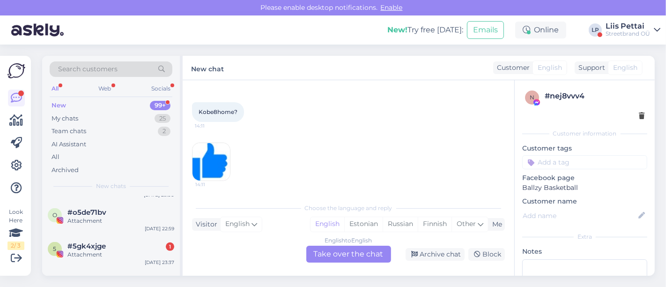
scroll to position [416, 0]
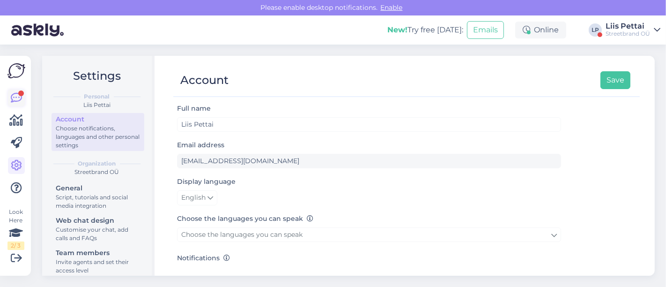
click at [14, 98] on icon at bounding box center [16, 97] width 11 height 11
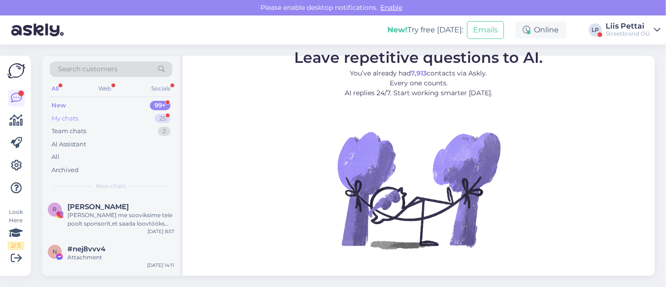
click at [92, 117] on div "My chats 25" at bounding box center [111, 118] width 123 height 13
click at [84, 219] on div "Hello! I’m very sorry for so many messages, but can I expect some response from…" at bounding box center [120, 219] width 107 height 17
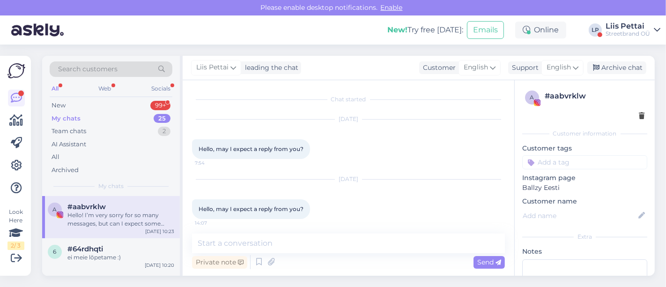
scroll to position [161, 0]
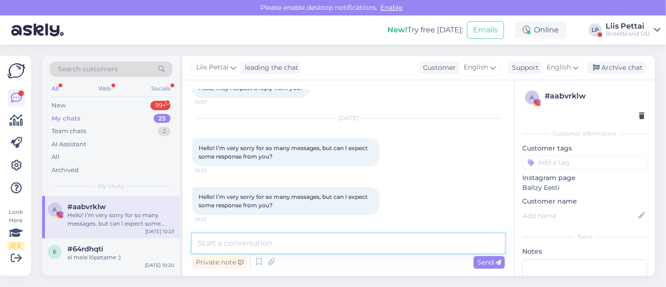
click at [280, 243] on textarea at bounding box center [348, 243] width 313 height 20
click at [85, 224] on div "Hello! I’m very sorry for so many messages, but can I expect some response from…" at bounding box center [120, 219] width 107 height 17
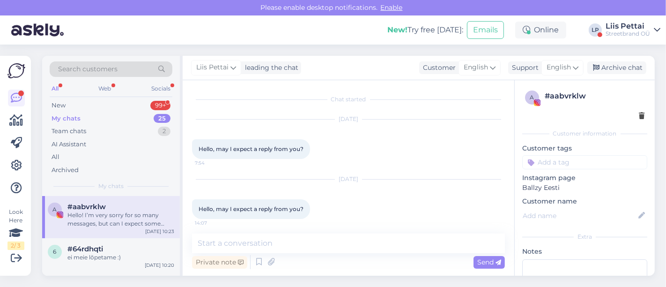
scroll to position [21, 0]
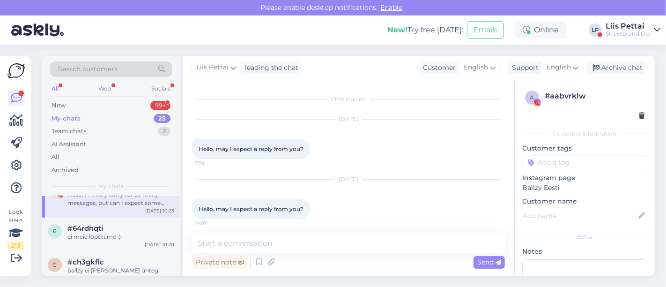
click at [85, 224] on span "#64rdhqti" at bounding box center [85, 228] width 36 height 8
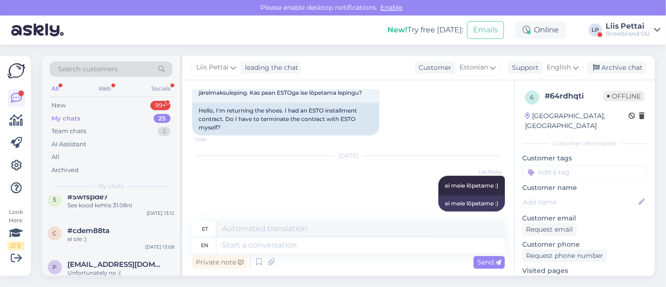
scroll to position [499, 0]
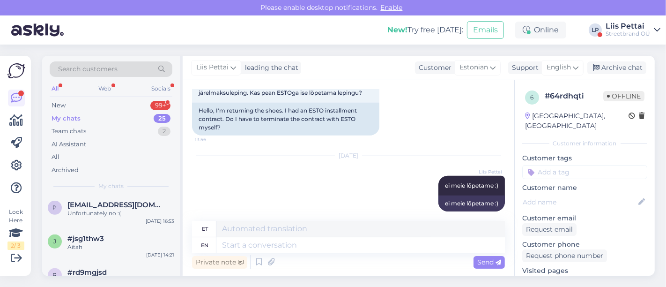
click at [619, 30] on div "Streetbrand OÜ" at bounding box center [627, 33] width 44 height 7
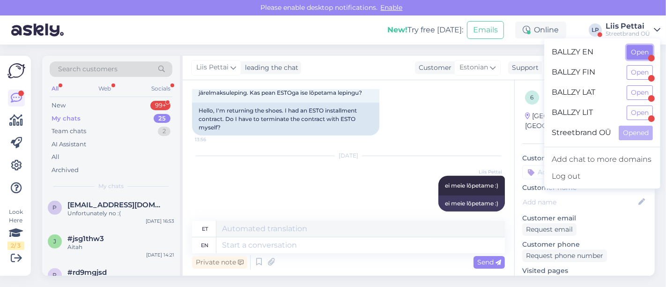
click at [633, 49] on button "Open" at bounding box center [639, 52] width 26 height 15
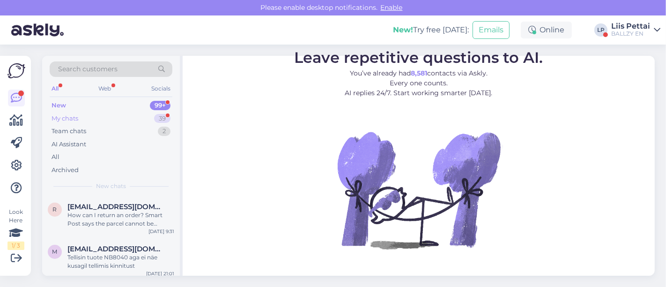
click at [104, 121] on div "My chats 39" at bounding box center [111, 118] width 123 height 13
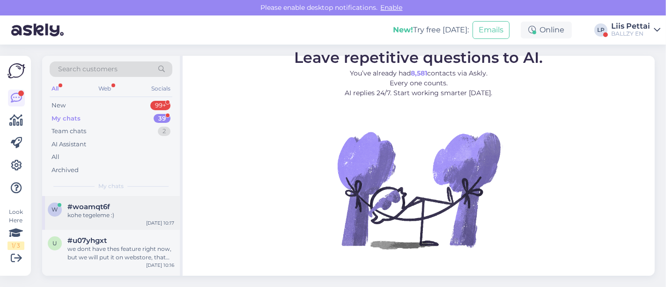
click at [94, 222] on div "w #woamqt6f kohe tegeleme :) [DATE] 10:17" at bounding box center [111, 213] width 138 height 34
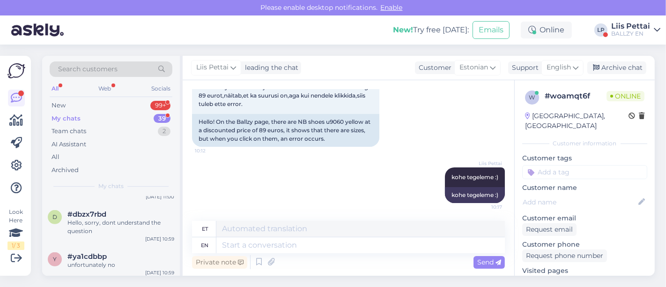
scroll to position [375, 0]
